Goal: Navigation & Orientation: Understand site structure

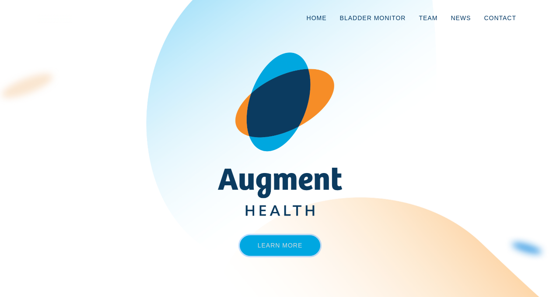
click at [295, 242] on link "Learn More" at bounding box center [280, 245] width 81 height 21
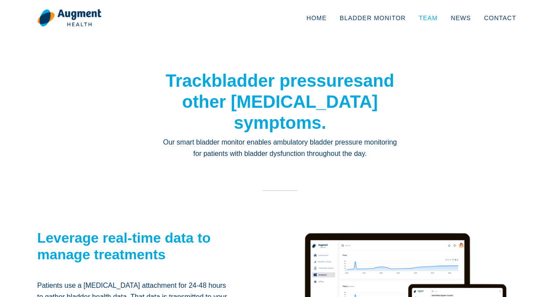
click at [434, 17] on link "Team" at bounding box center [428, 18] width 32 height 29
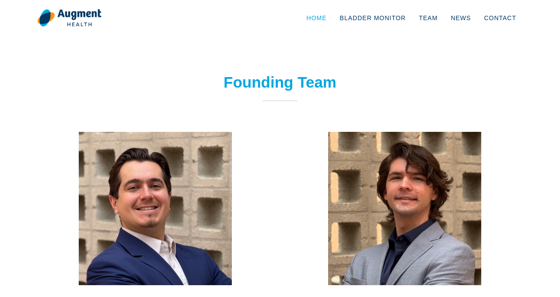
click at [322, 15] on link "Home" at bounding box center [316, 18] width 33 height 29
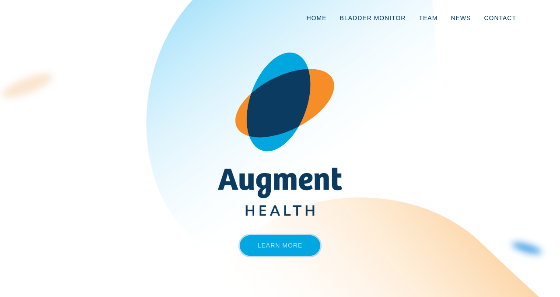
click at [268, 250] on link "Learn More" at bounding box center [280, 245] width 81 height 21
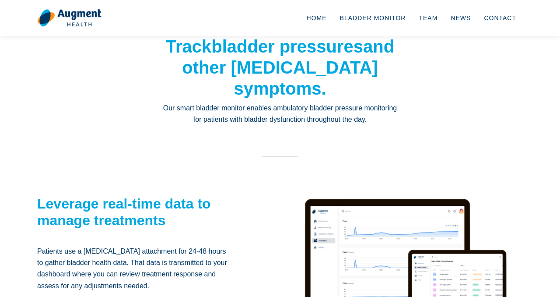
scroll to position [3, 0]
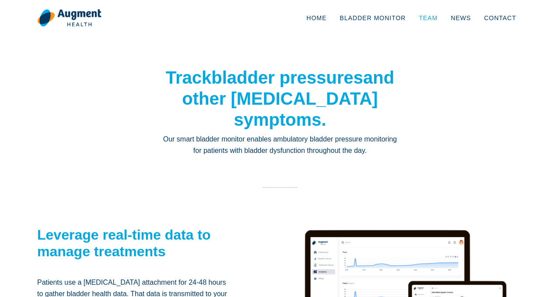
click at [427, 22] on link "Team" at bounding box center [428, 18] width 32 height 29
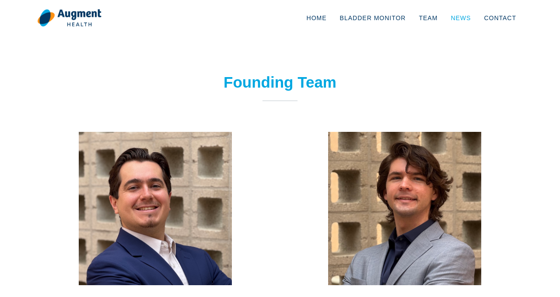
click at [465, 21] on link "News" at bounding box center [460, 18] width 33 height 29
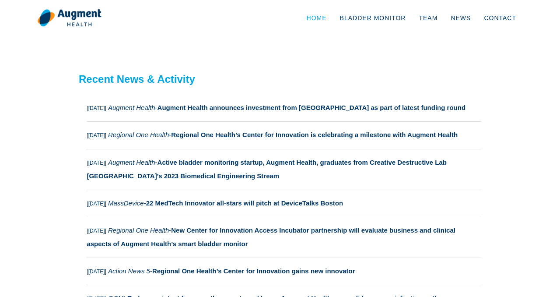
click at [317, 18] on link "Home" at bounding box center [316, 18] width 33 height 29
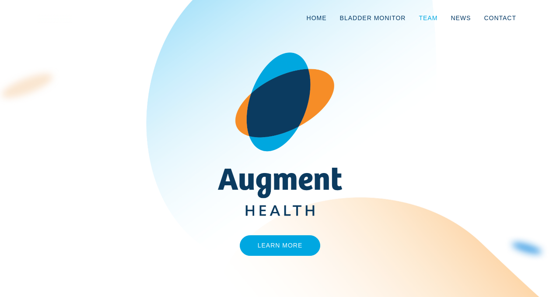
click at [431, 17] on link "Team" at bounding box center [428, 18] width 32 height 29
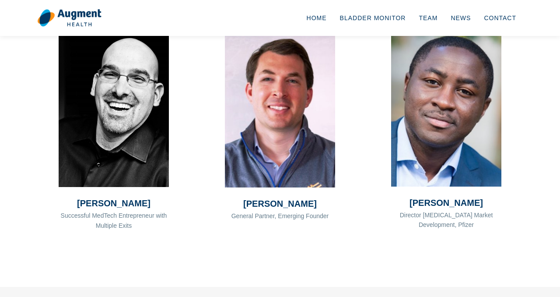
scroll to position [596, 0]
